Goal: Task Accomplishment & Management: Use online tool/utility

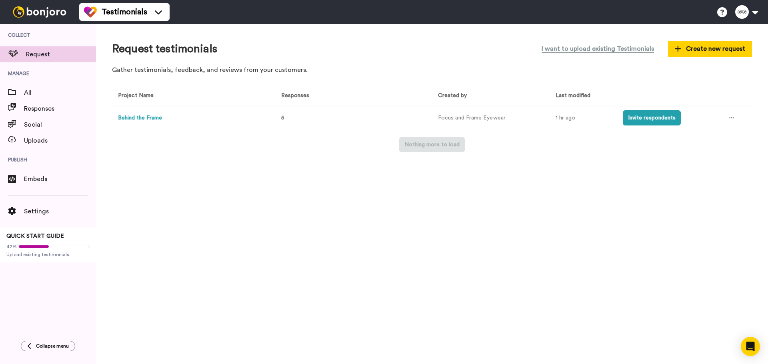
click at [132, 116] on button "Behind the Frame" at bounding box center [140, 118] width 44 height 8
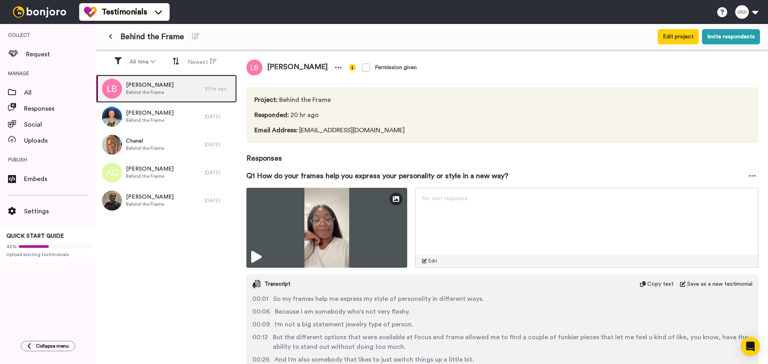
click at [167, 90] on div "[PERSON_NAME] Behind the Frame" at bounding box center [150, 89] width 109 height 28
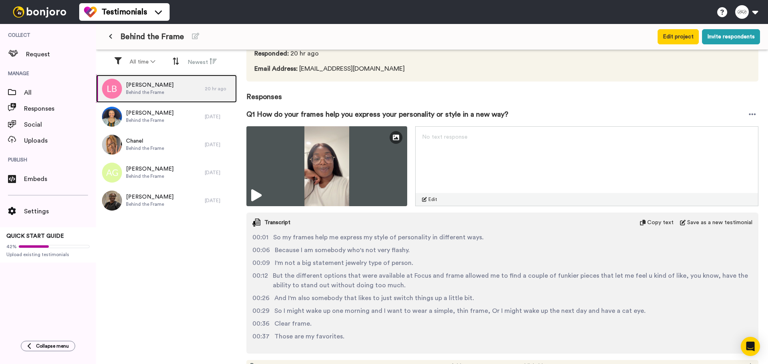
scroll to position [80, 0]
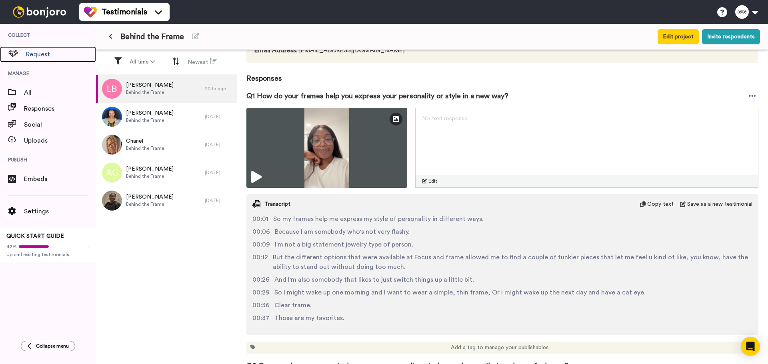
click at [51, 56] on span "Request" at bounding box center [61, 55] width 70 height 10
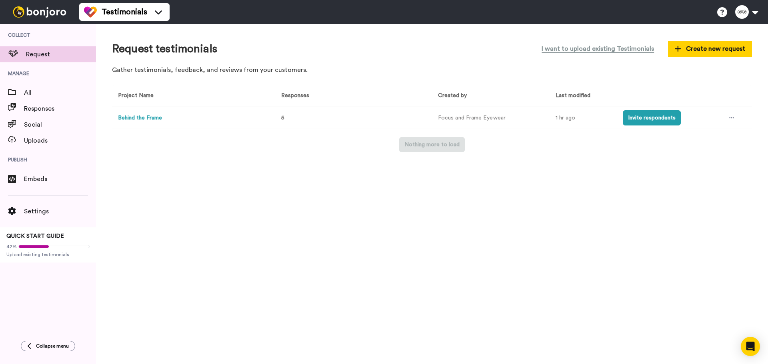
click at [730, 120] on icon at bounding box center [731, 118] width 5 height 6
click at [611, 172] on div "Request testimonials I want to upload existing Testimonials Create new request …" at bounding box center [432, 194] width 672 height 340
click at [283, 115] on span "5" at bounding box center [282, 118] width 3 height 6
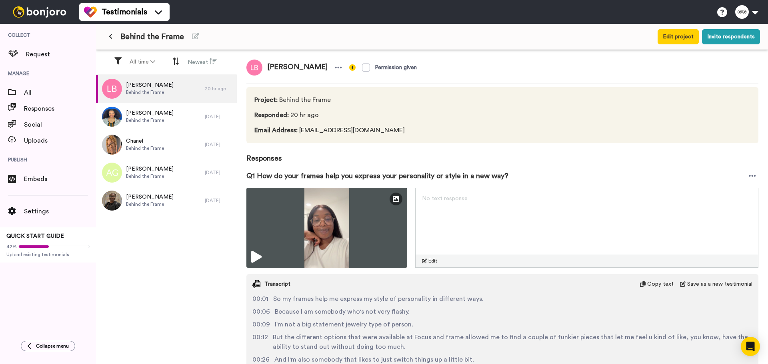
click at [253, 254] on icon at bounding box center [256, 257] width 10 height 12
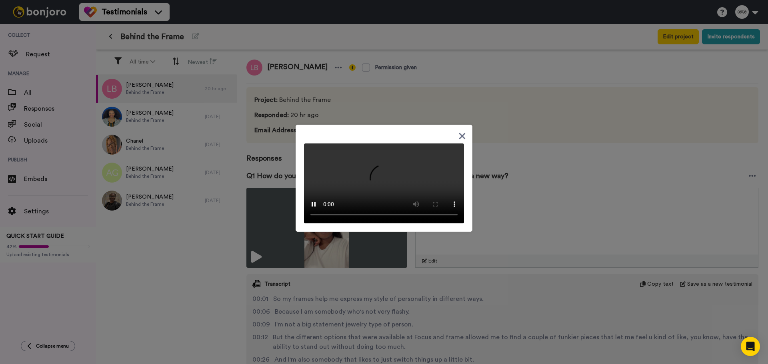
click at [461, 131] on icon at bounding box center [462, 136] width 8 height 10
